Goal: Task Accomplishment & Management: Use online tool/utility

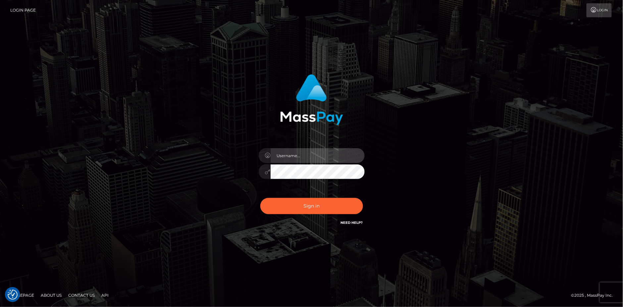
click at [329, 154] on input "text" at bounding box center [317, 155] width 94 height 15
click at [312, 158] on input "text" at bounding box center [317, 155] width 94 height 15
paste input "Jeane.B2"
type input "Jeane.B2"
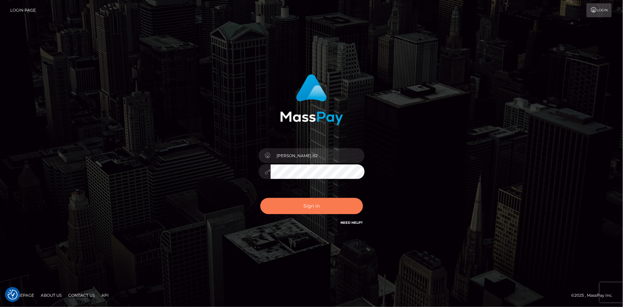
click at [313, 206] on button "Sign in" at bounding box center [311, 206] width 103 height 16
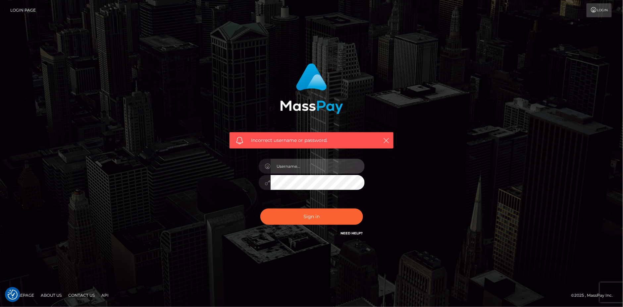
drag, startPoint x: 325, startPoint y: 164, endPoint x: 323, endPoint y: 167, distance: 3.9
click at [325, 164] on input "text" at bounding box center [317, 166] width 94 height 15
paste input "Jeane.B2"
type input "Jeane.B2"
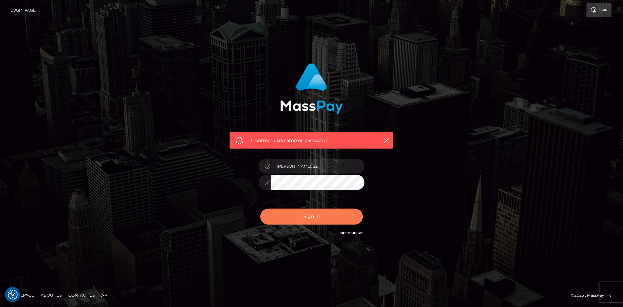
click at [313, 212] on button "Sign in" at bounding box center [311, 216] width 103 height 16
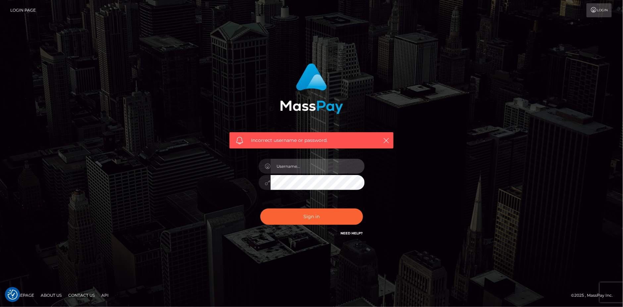
click at [326, 166] on input "text" at bounding box center [317, 166] width 94 height 15
paste input "Jeane.B2"
type input "Jeane.B2"
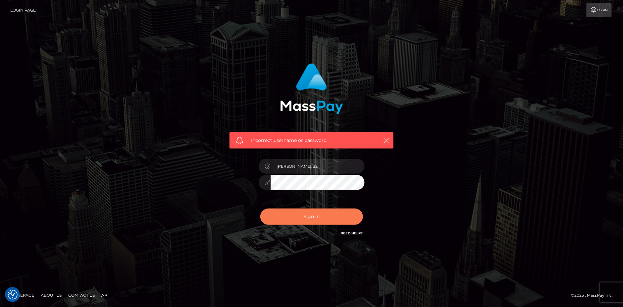
click at [283, 215] on button "Sign in" at bounding box center [311, 216] width 103 height 16
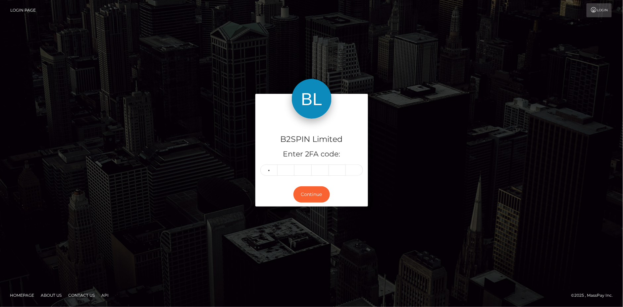
type input "5"
type input "7"
type input "8"
type input "1"
type input "7"
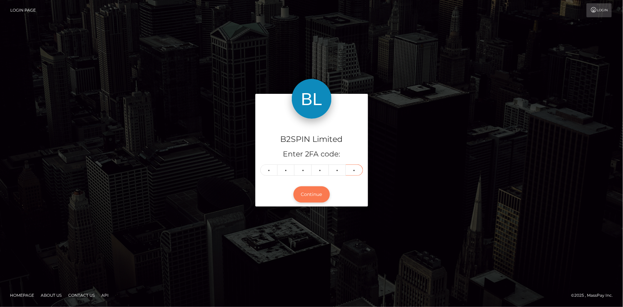
type input "2"
click at [308, 195] on button "Continue" at bounding box center [311, 194] width 36 height 16
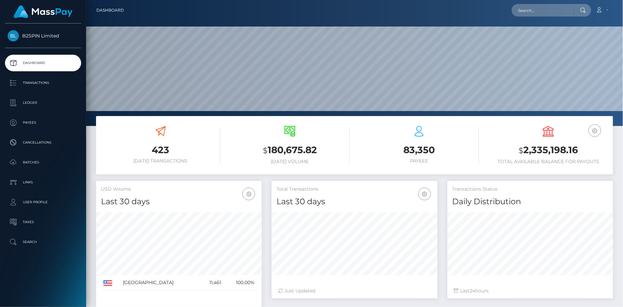
scroll to position [118, 166]
click at [43, 84] on p "Transactions" at bounding box center [43, 83] width 71 height 10
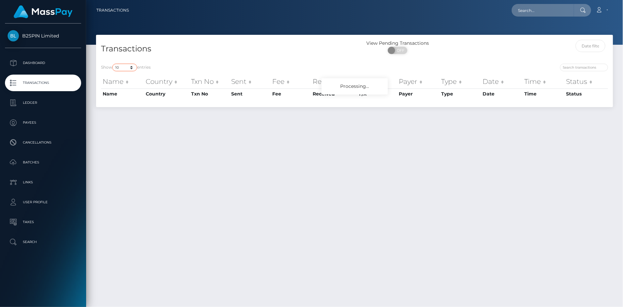
click at [129, 67] on select "10 25 50 100 250 500 1,000 3,500" at bounding box center [124, 68] width 25 height 8
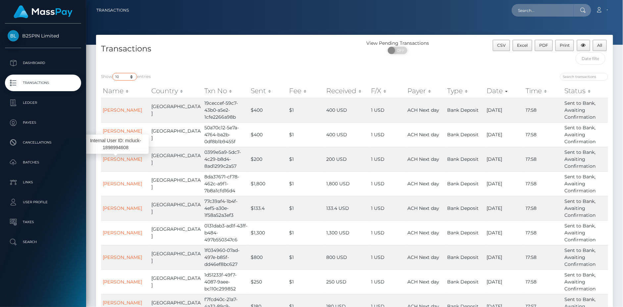
select select "3500"
click at [113, 73] on select "10 25 50 100 250 500 1,000 3,500" at bounding box center [124, 77] width 25 height 8
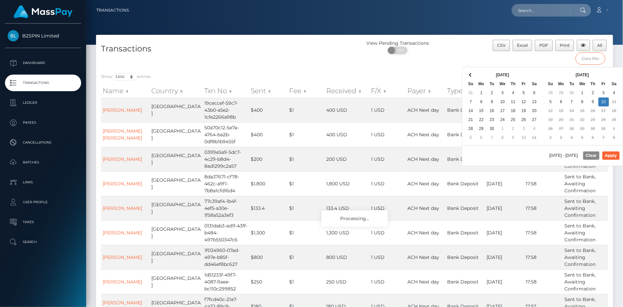
click at [584, 59] on input "text" at bounding box center [590, 58] width 30 height 12
click at [613, 156] on button "Apply" at bounding box center [610, 155] width 17 height 8
type input "[DATE] - [DATE]"
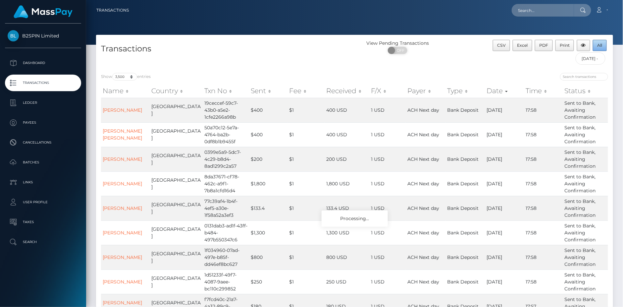
click at [599, 45] on span "All" at bounding box center [599, 45] width 5 height 5
